Goal: Task Accomplishment & Management: Complete application form

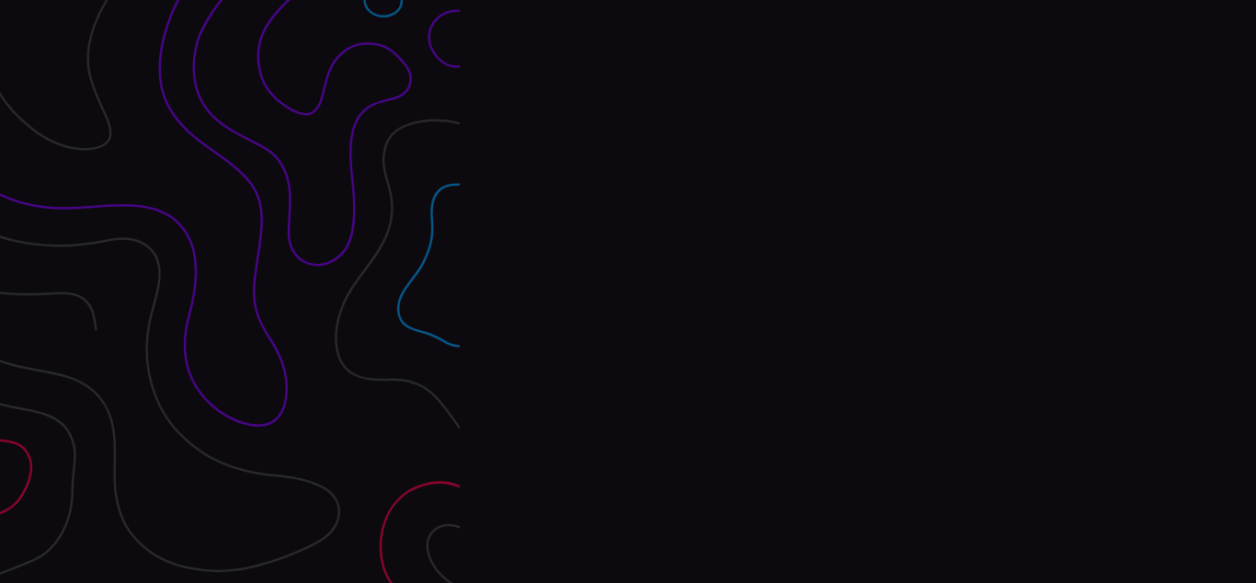
click at [628, 292] on div "Interpres Baseline & prioritize your security posture Email Login Visit Website" at bounding box center [858, 291] width 796 height 583
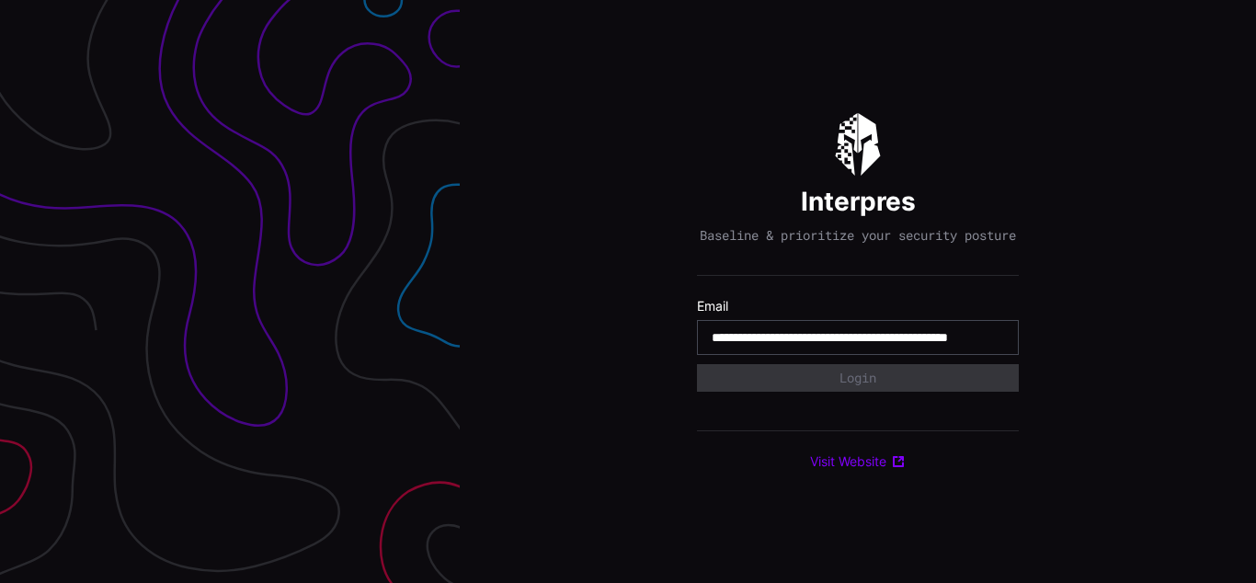
type input "**********"
click at [858, 346] on input "**********" at bounding box center [858, 337] width 292 height 17
click at [628, 292] on div "Interpres Baseline & prioritize your security posture Email Login Visit Website" at bounding box center [858, 291] width 796 height 583
